Goal: Information Seeking & Learning: Learn about a topic

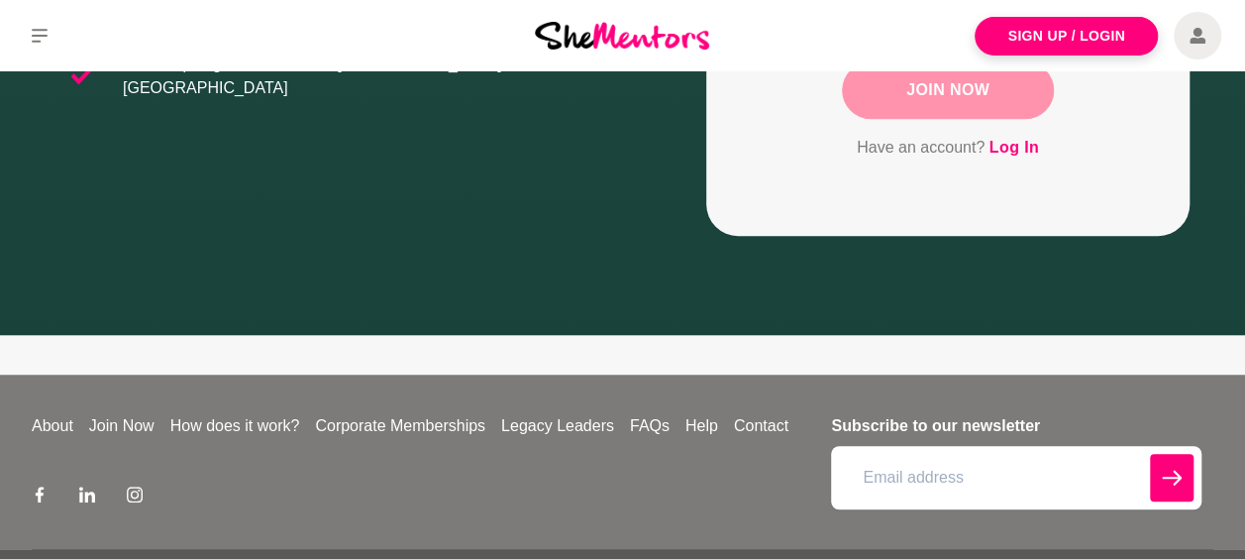
scroll to position [586, 0]
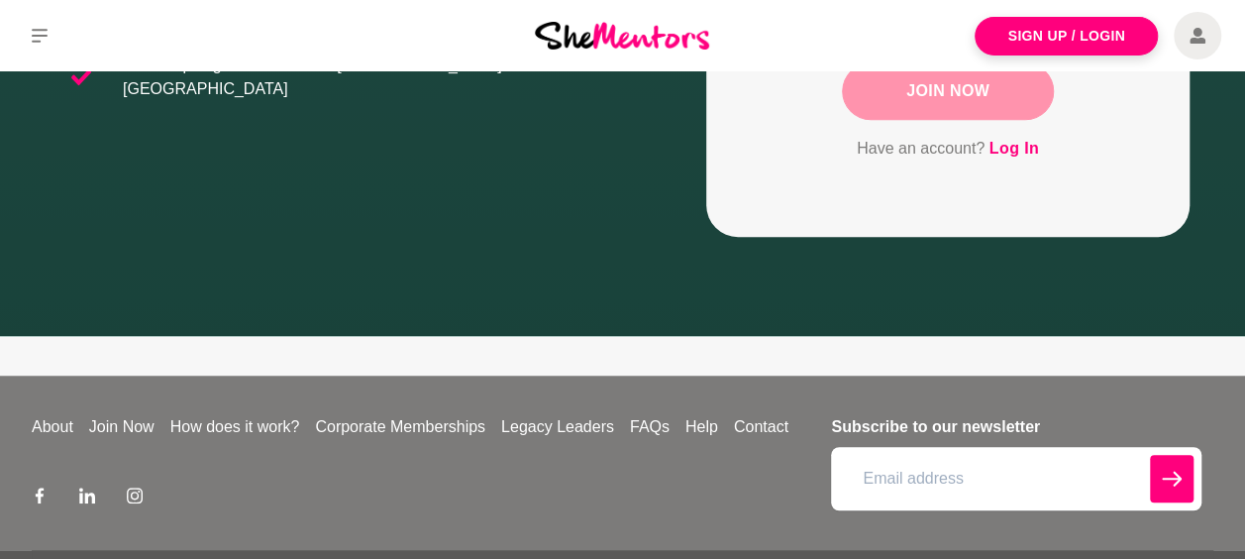
click at [269, 437] on div "About Join Now How does it work? Corporate Memberships Legacy Leaders FAQs Help…" at bounding box center [425, 462] width 787 height 95
click at [264, 426] on link "How does it work?" at bounding box center [235, 427] width 146 height 24
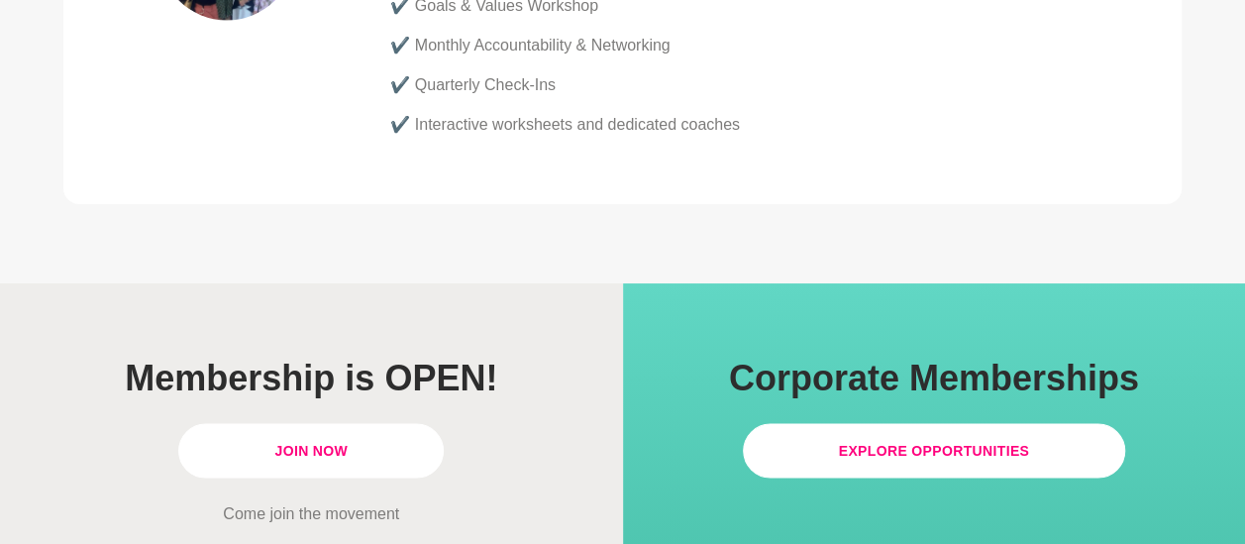
scroll to position [5728, 0]
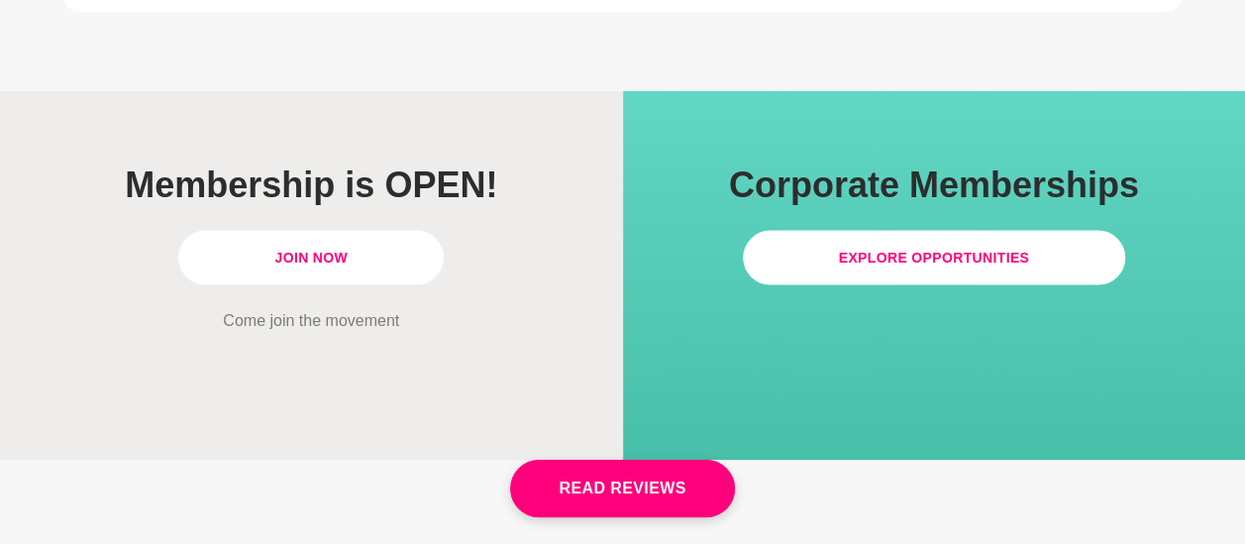
click at [369, 231] on link "Join Now" at bounding box center [310, 258] width 265 height 54
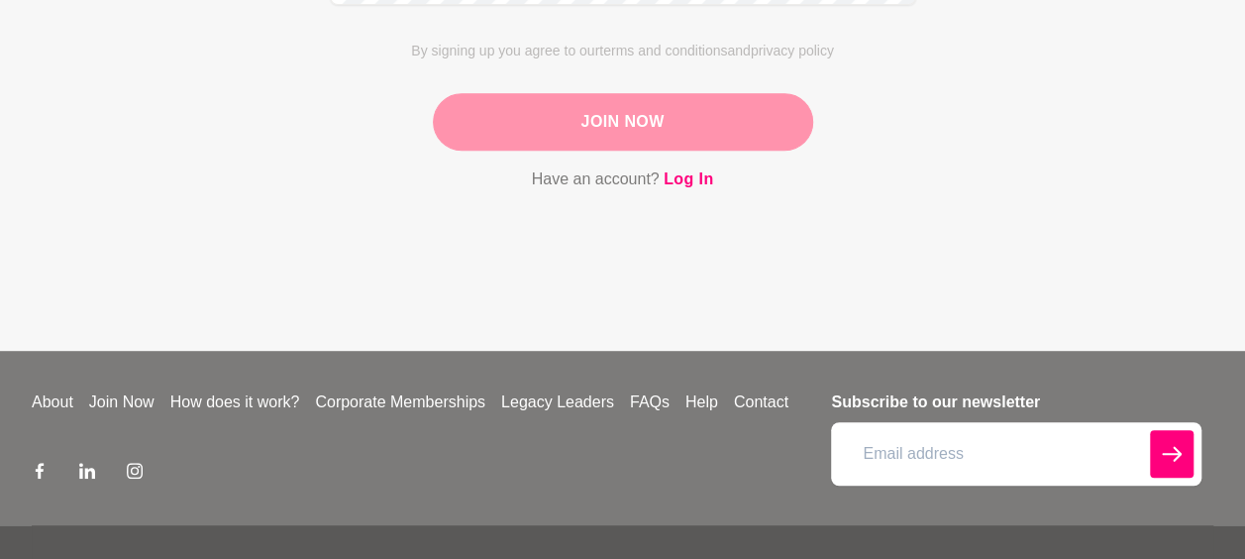
scroll to position [454, 0]
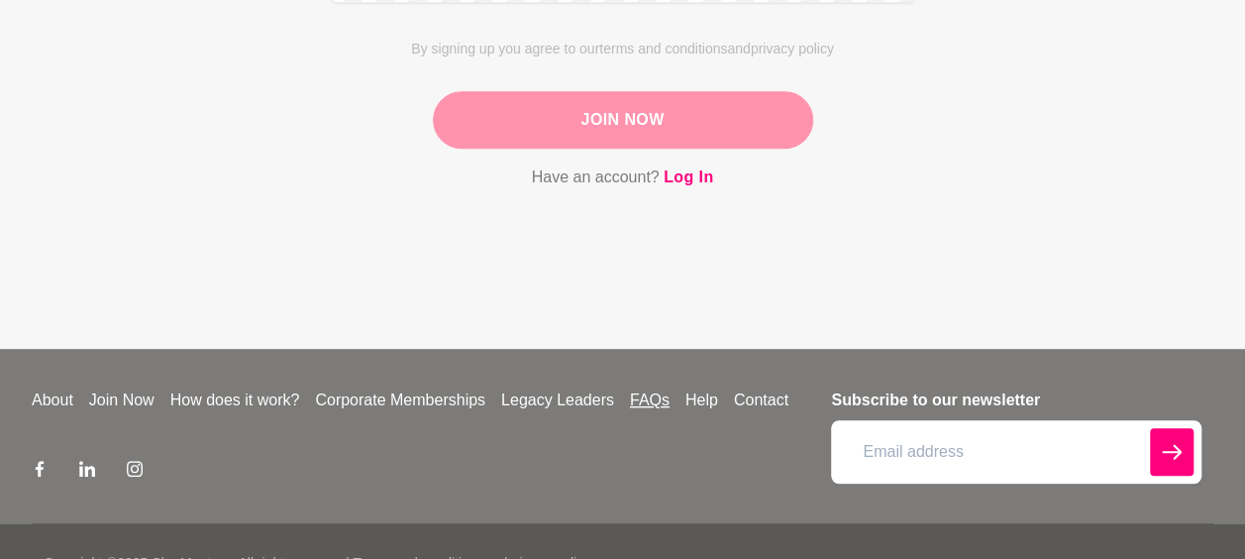
click at [657, 400] on link "FAQs" at bounding box center [649, 400] width 55 height 24
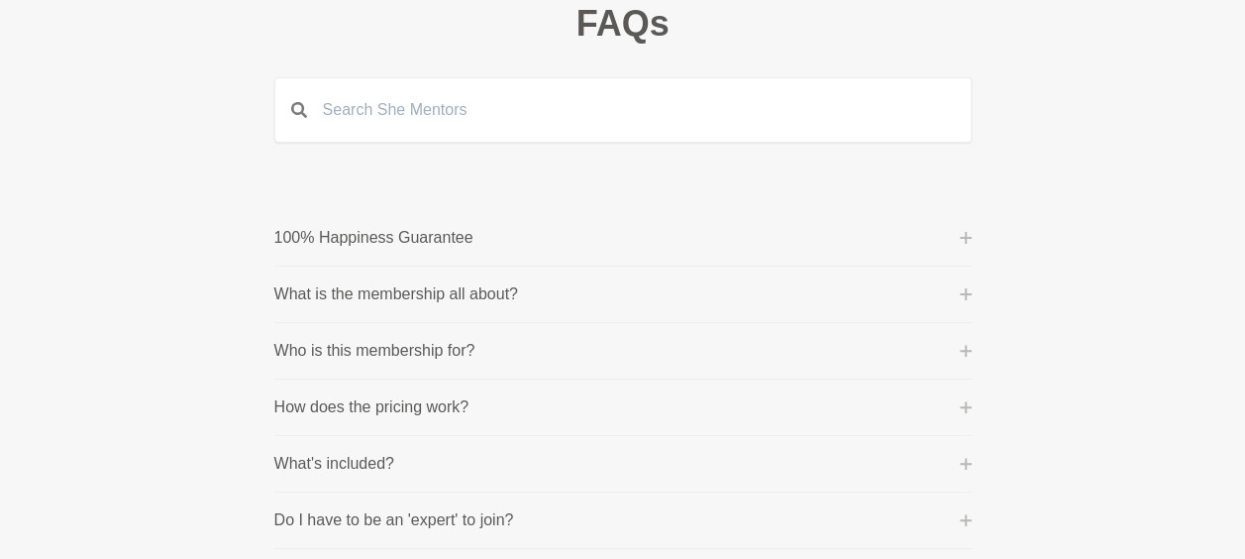
scroll to position [155, 0]
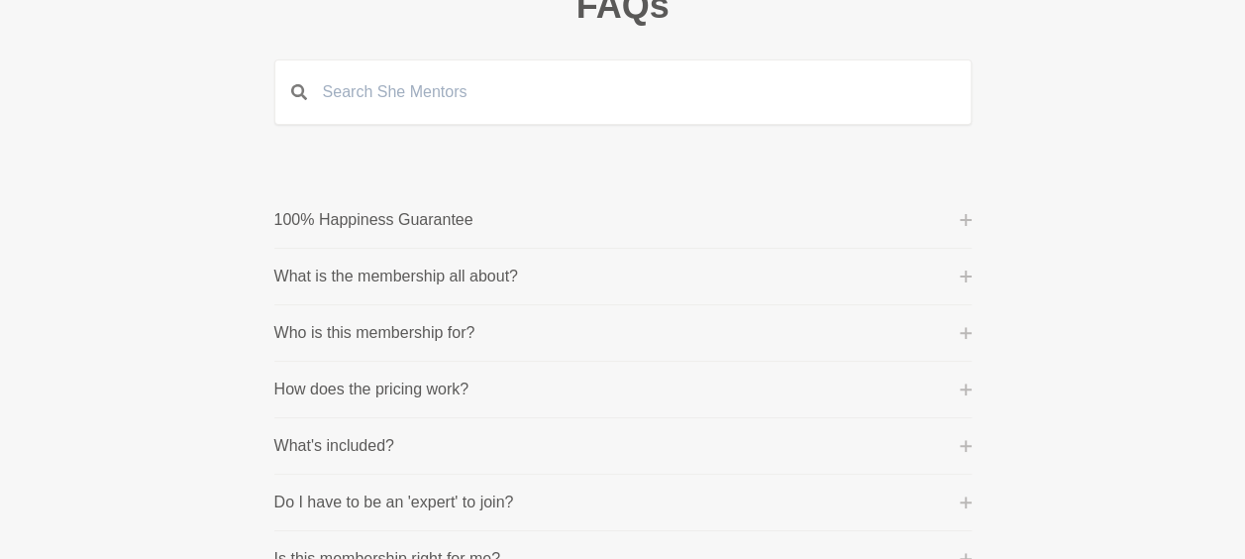
click at [960, 219] on icon at bounding box center [966, 220] width 12 height 12
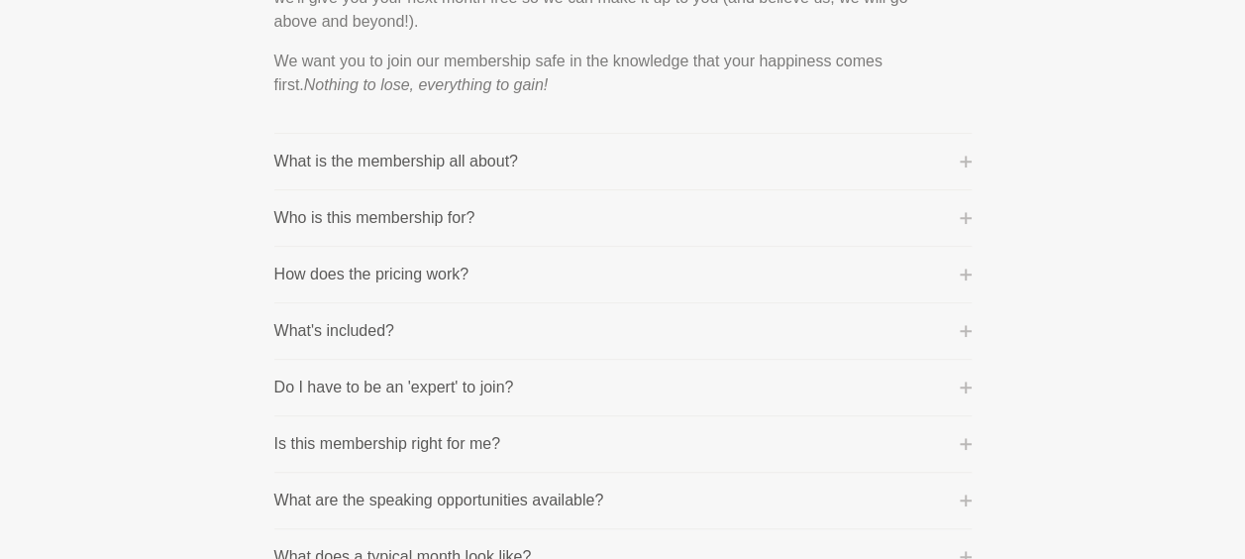
scroll to position [501, 0]
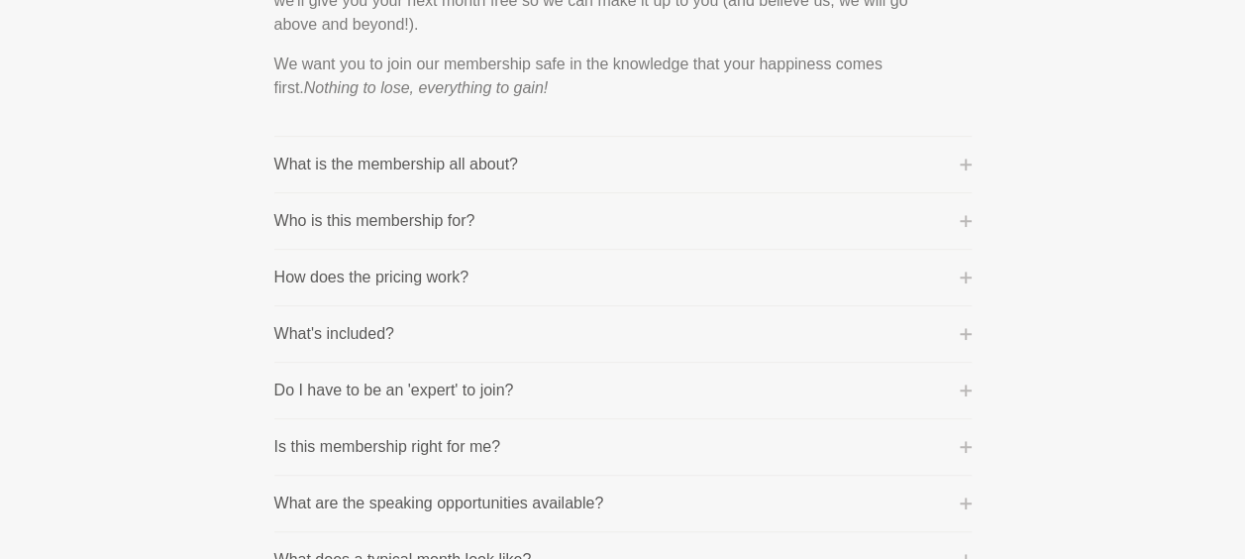
click at [949, 333] on button "What's included?" at bounding box center [622, 334] width 697 height 24
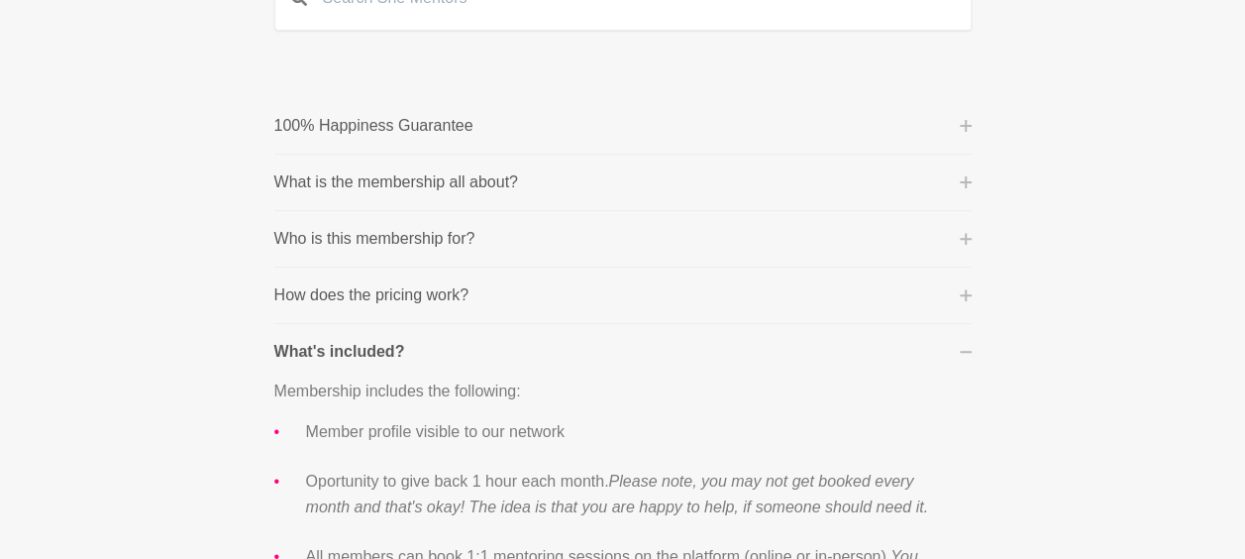
scroll to position [246, 0]
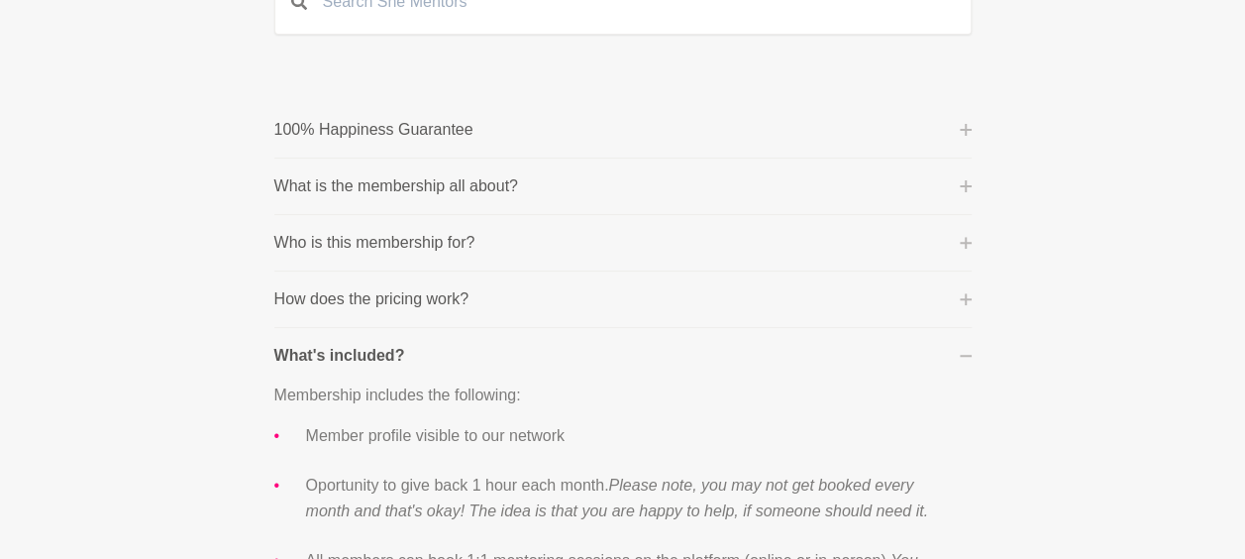
click at [961, 310] on li "How does the pricing work? Community Membership: This is billed on a month-to-m…" at bounding box center [622, 299] width 697 height 56
click at [963, 303] on button "How does the pricing work?" at bounding box center [622, 299] width 697 height 24
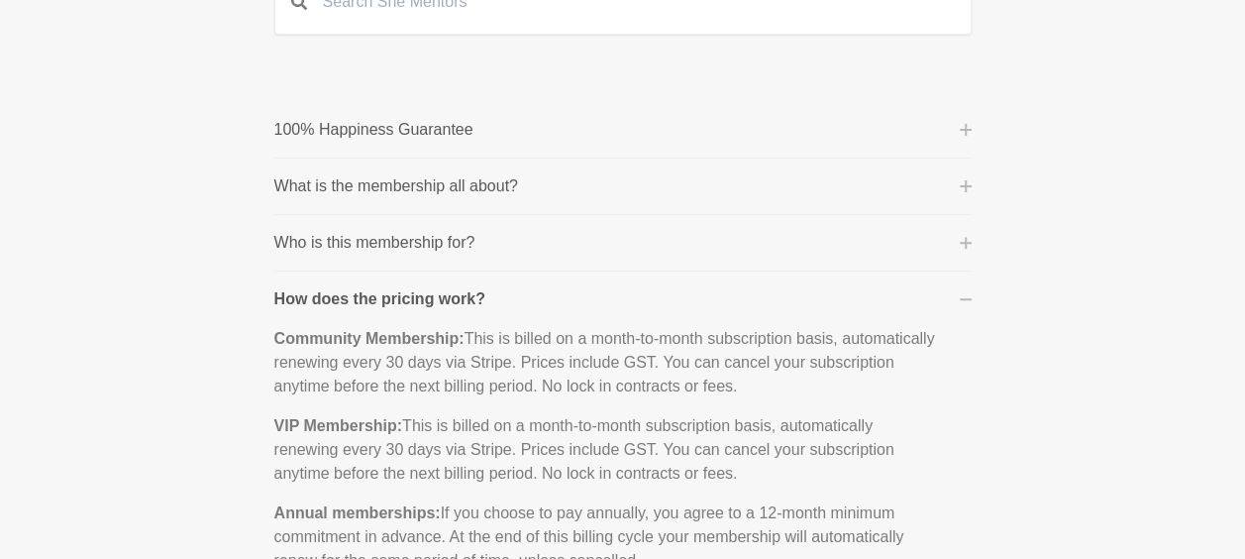
click at [960, 243] on icon at bounding box center [966, 243] width 12 height 12
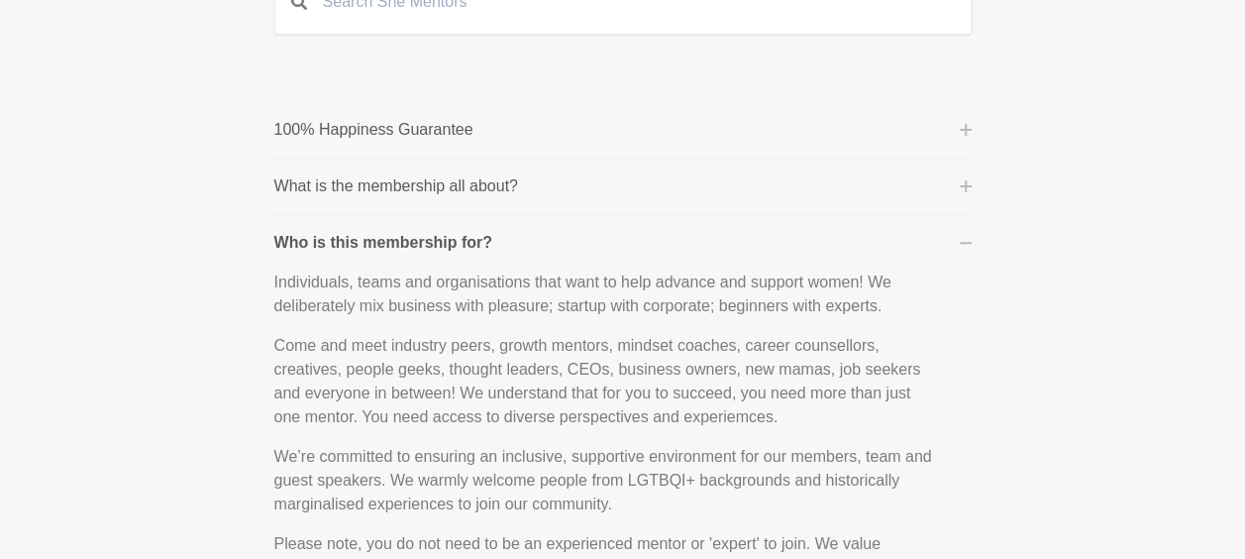
click at [959, 190] on button "What is the membership all about?" at bounding box center [622, 186] width 697 height 24
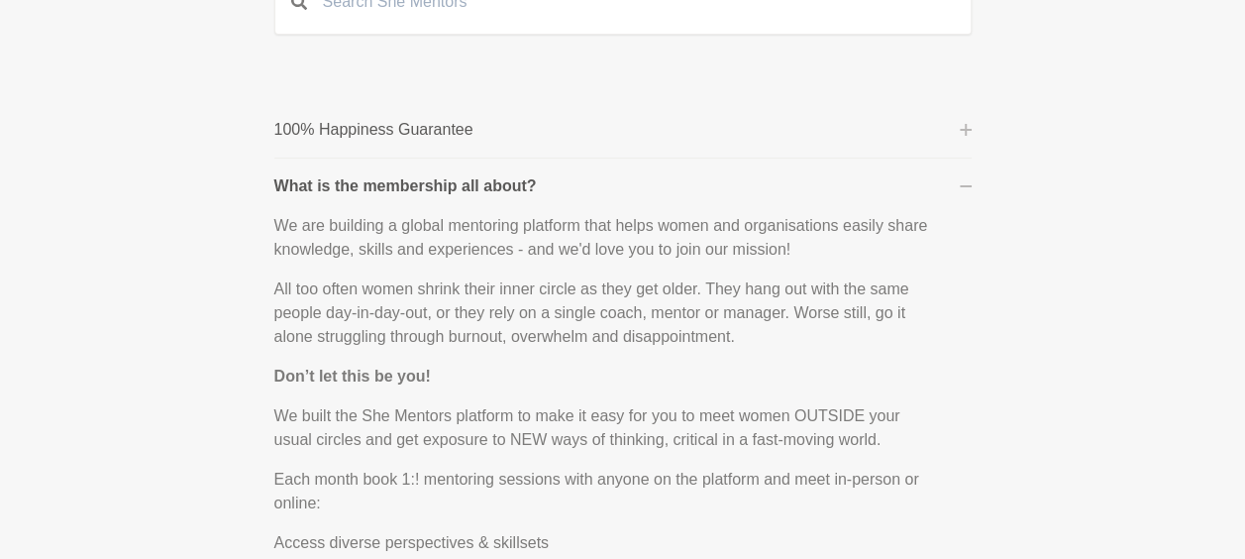
click at [960, 133] on icon at bounding box center [966, 130] width 12 height 12
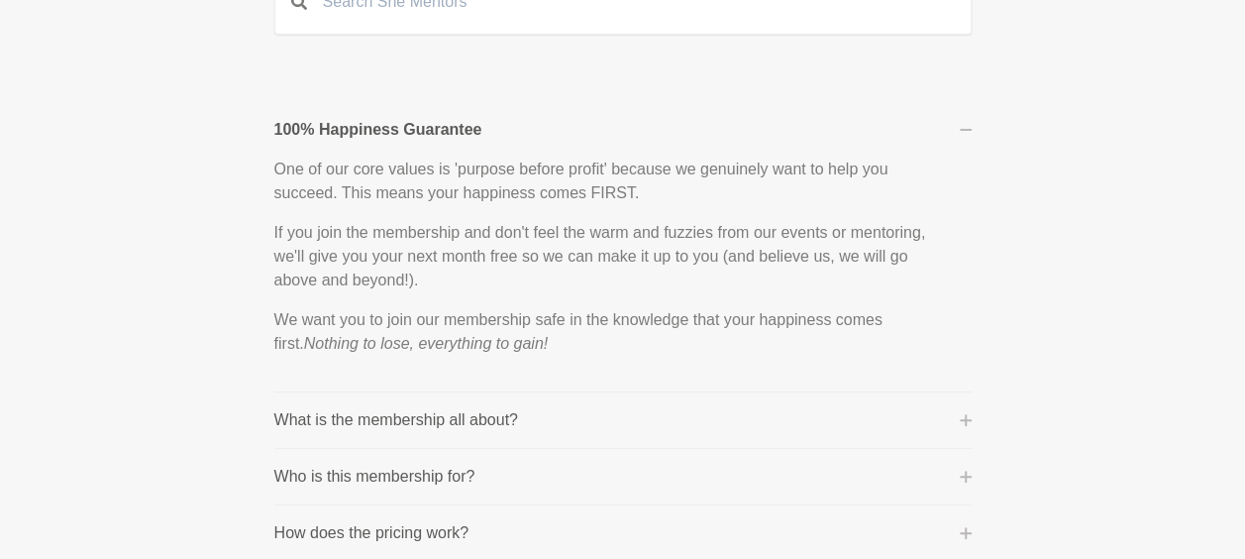
scroll to position [0, 0]
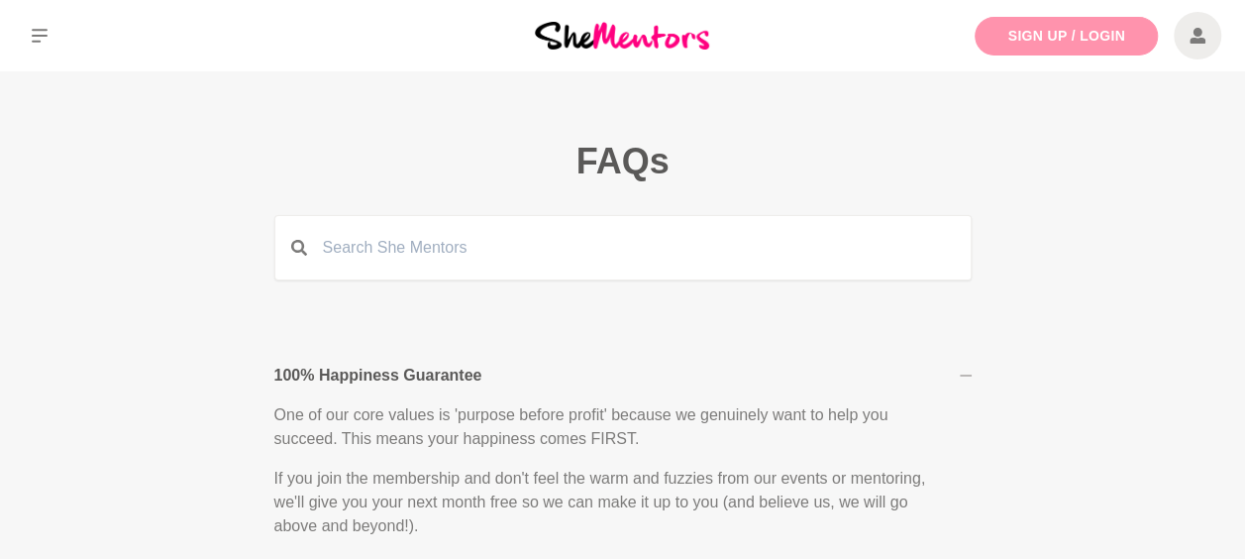
click at [1006, 32] on link "Sign Up / Login" at bounding box center [1066, 36] width 183 height 39
